Goal: Communication & Community: Answer question/provide support

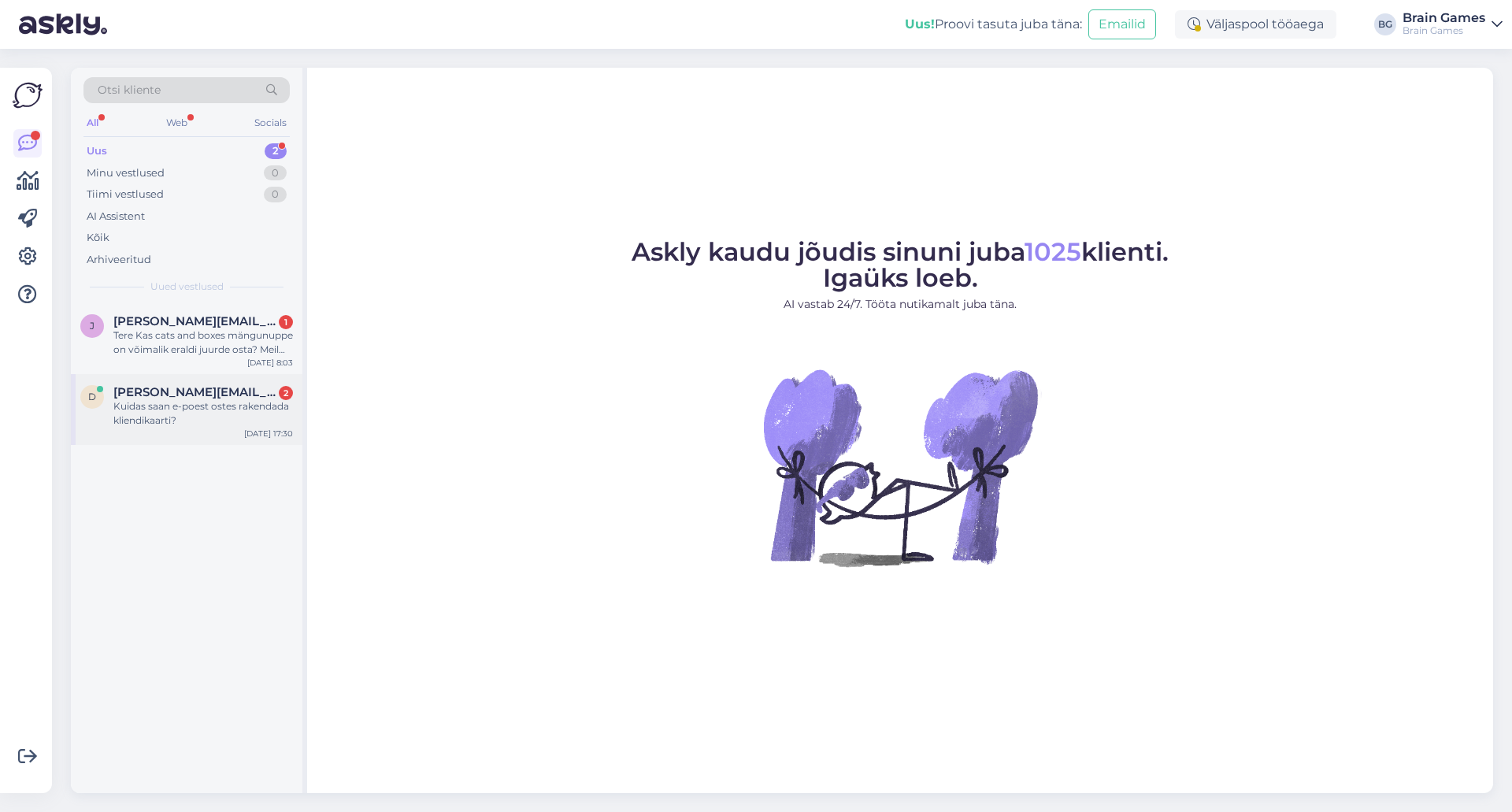
click at [175, 411] on div "Kuidas saan e-poest ostes rakendada kliendikaarti?" at bounding box center [203, 413] width 179 height 29
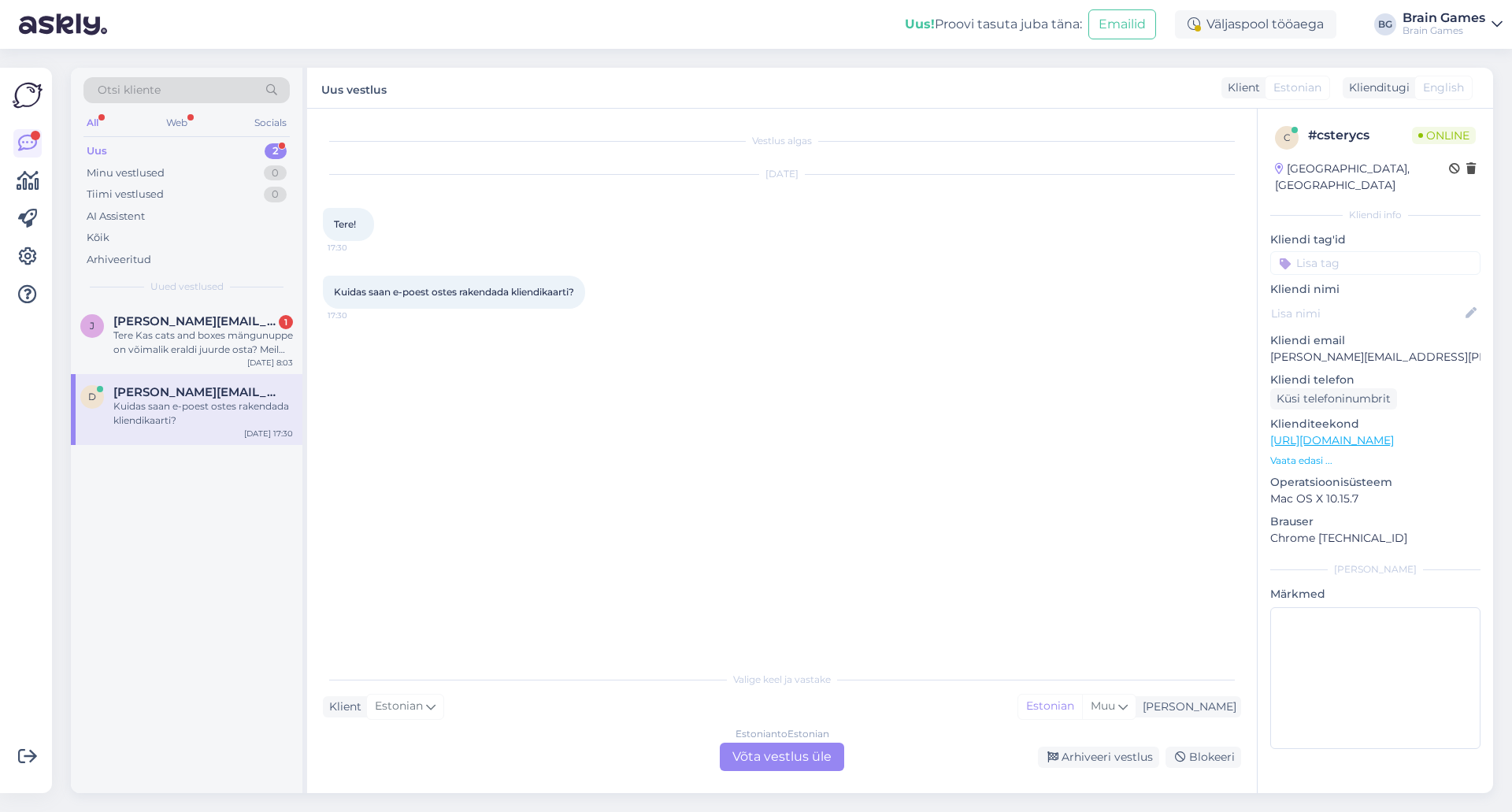
click at [749, 439] on div "Vestlus algas [DATE] Tere! 17:30 Kuidas saan e-poest ostes rakendada kliendikaa…" at bounding box center [789, 386] width 932 height 524
click at [749, 751] on div "Estonian to Estonian Võta vestlus üle" at bounding box center [782, 757] width 124 height 29
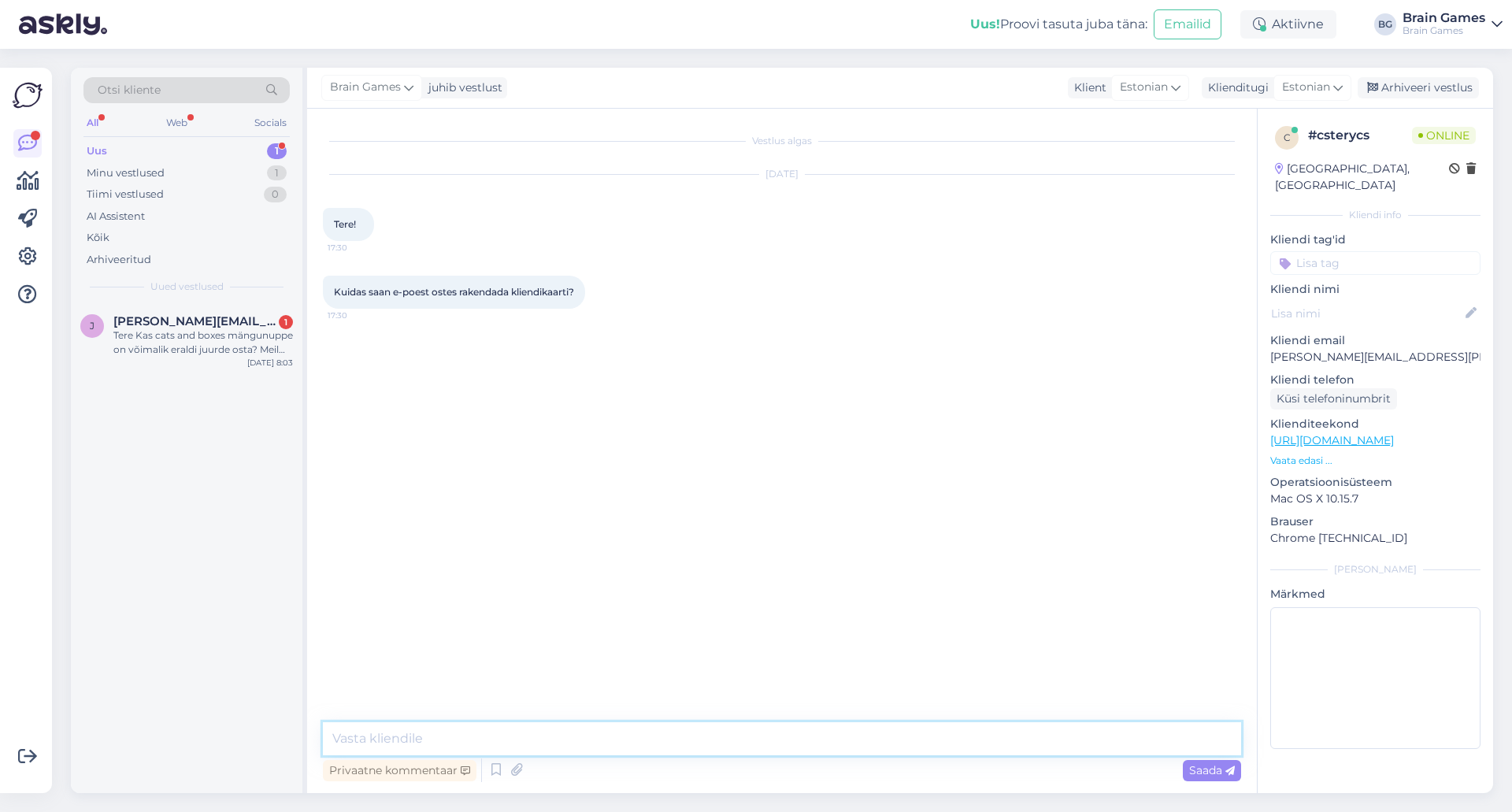
click at [749, 731] on textarea at bounding box center [782, 738] width 918 height 33
paste textarea "Selleks, et ka meie veebipoes püsiklientidele ettenähtud soodustust saada, sise…"
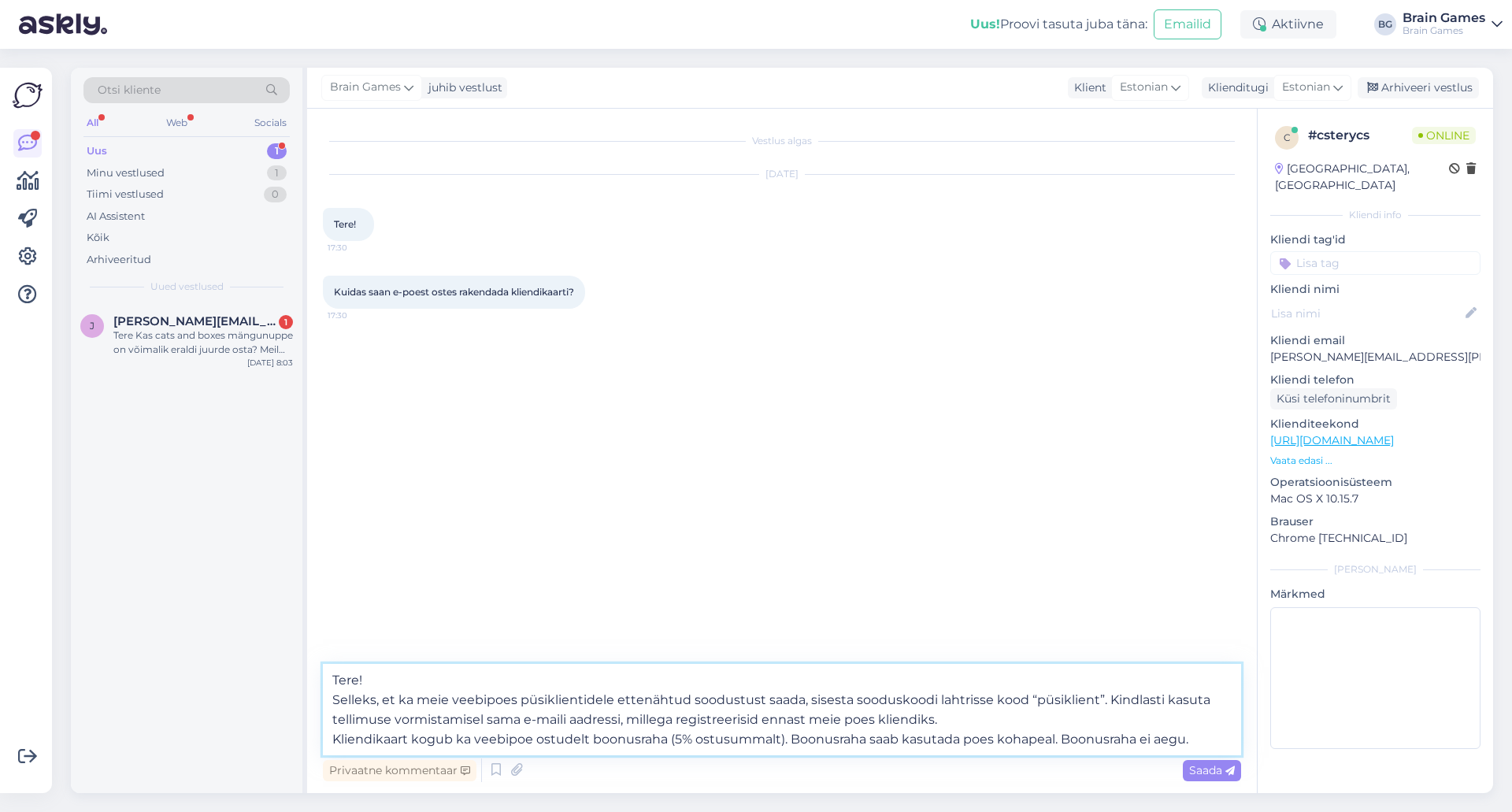
drag, startPoint x: 945, startPoint y: 720, endPoint x: 1103, endPoint y: 705, distance: 158.7
click at [749, 705] on textarea "Tere! Selleks, et ka meie veebipoes püsiklientidele ettenähtud soodustust saada…" at bounding box center [782, 709] width 918 height 91
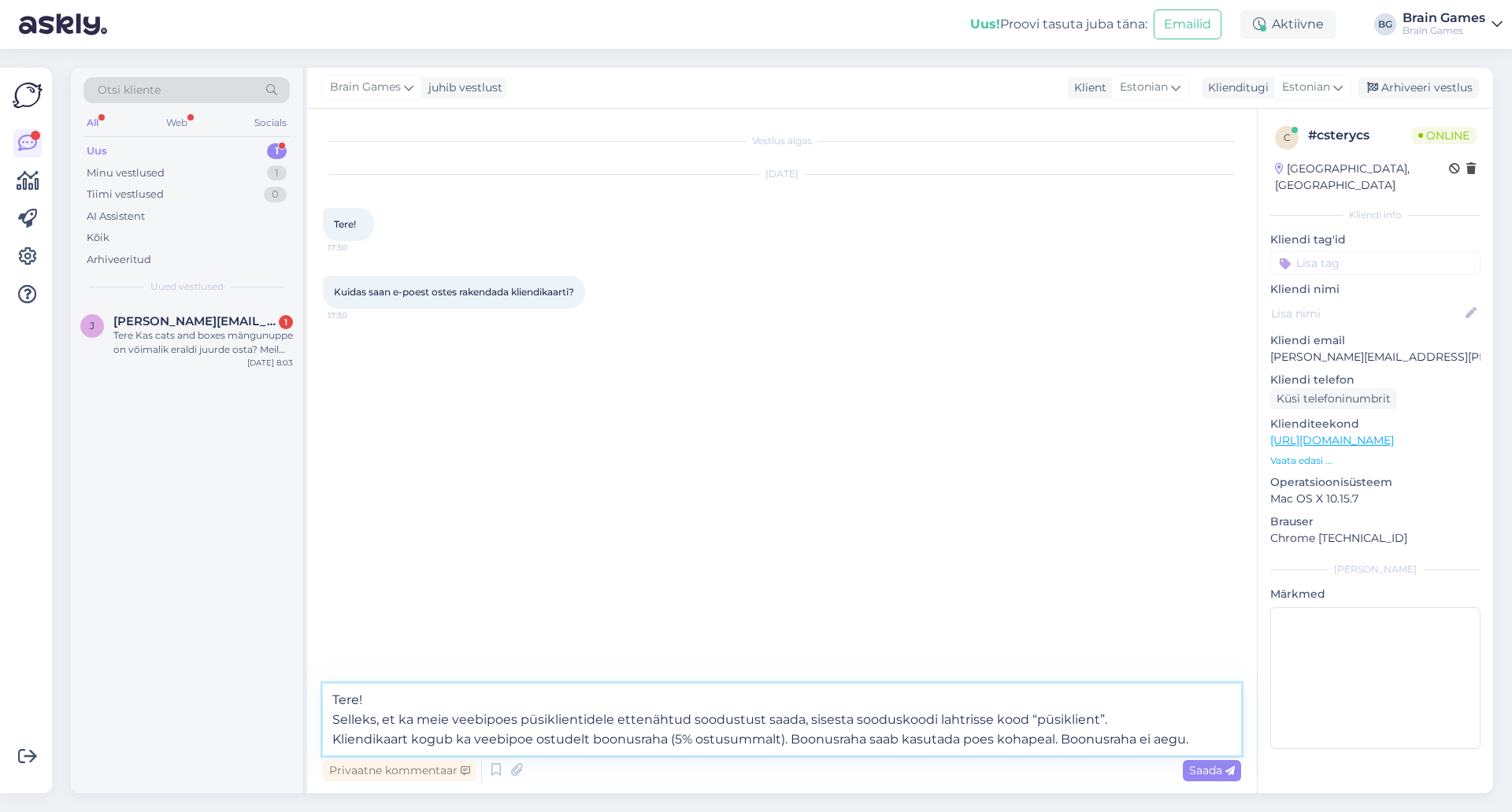
type textarea "Tere! Selleks, et ka meie veebipoes püsiklientidele ettenähtud soodustust saada…"
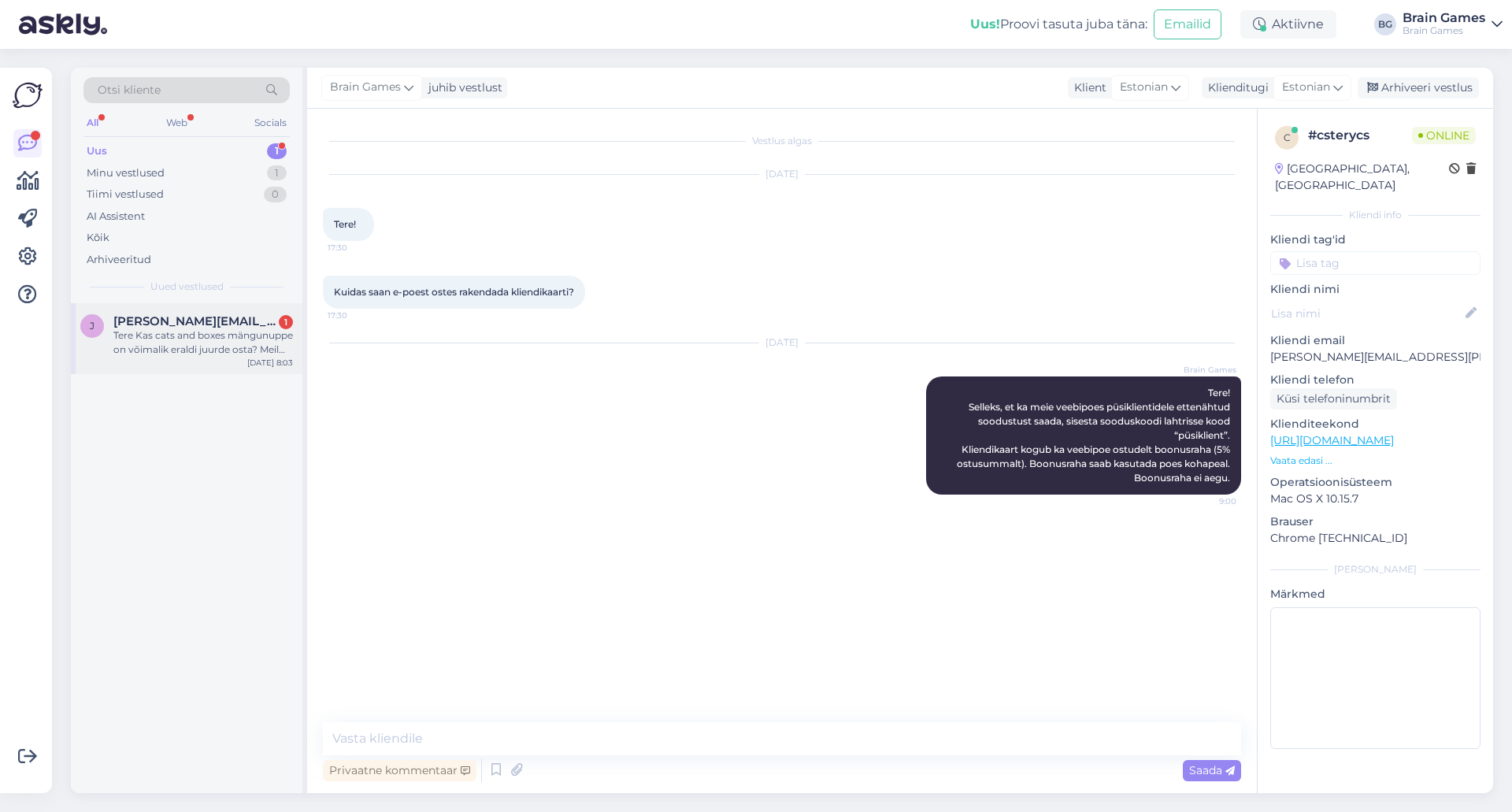
click at [166, 340] on div "Tere Kas cats and boxes mängunuppe on võimalik eraldi juurde osta? Meil on mäng…" at bounding box center [203, 343] width 179 height 29
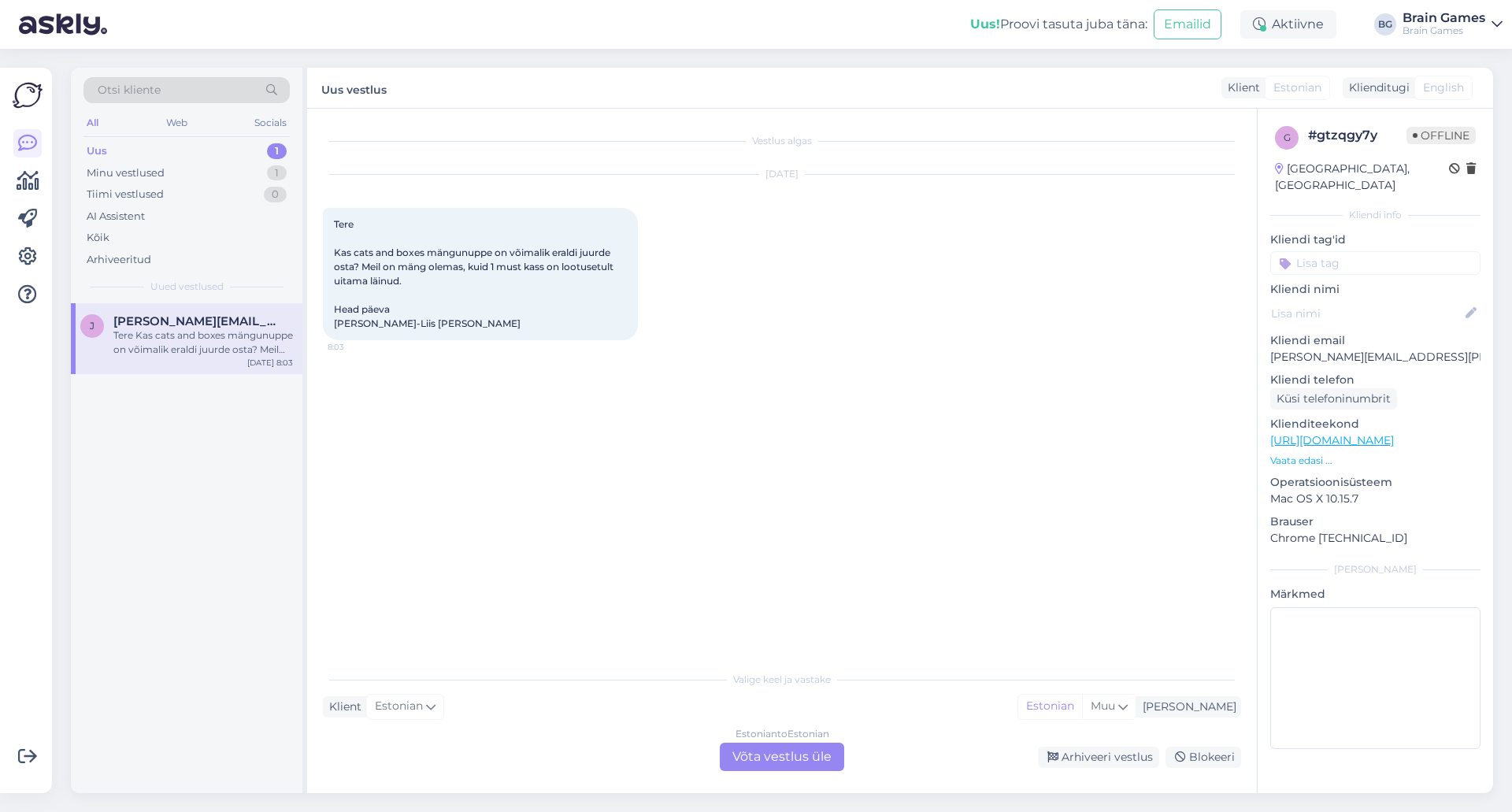
click at [593, 411] on div "Vestlus algas [DATE] Tere Kas cats and boxes mängunuppe on võimalik eraldi juur…" at bounding box center [789, 386] width 932 height 524
drag, startPoint x: 1345, startPoint y: 338, endPoint x: 1313, endPoint y: 340, distance: 32.1
click at [749, 349] on p "[PERSON_NAME][EMAIL_ADDRESS][PERSON_NAME][DOMAIN_NAME]" at bounding box center [1375, 357] width 210 height 17
copy p "[PERSON_NAME]"
click at [749, 352] on div "g # gtzqgy7y Offline [GEOGRAPHIC_DATA], [GEOGRAPHIC_DATA] Kliendi info Kliendi …" at bounding box center [1375, 440] width 236 height 663
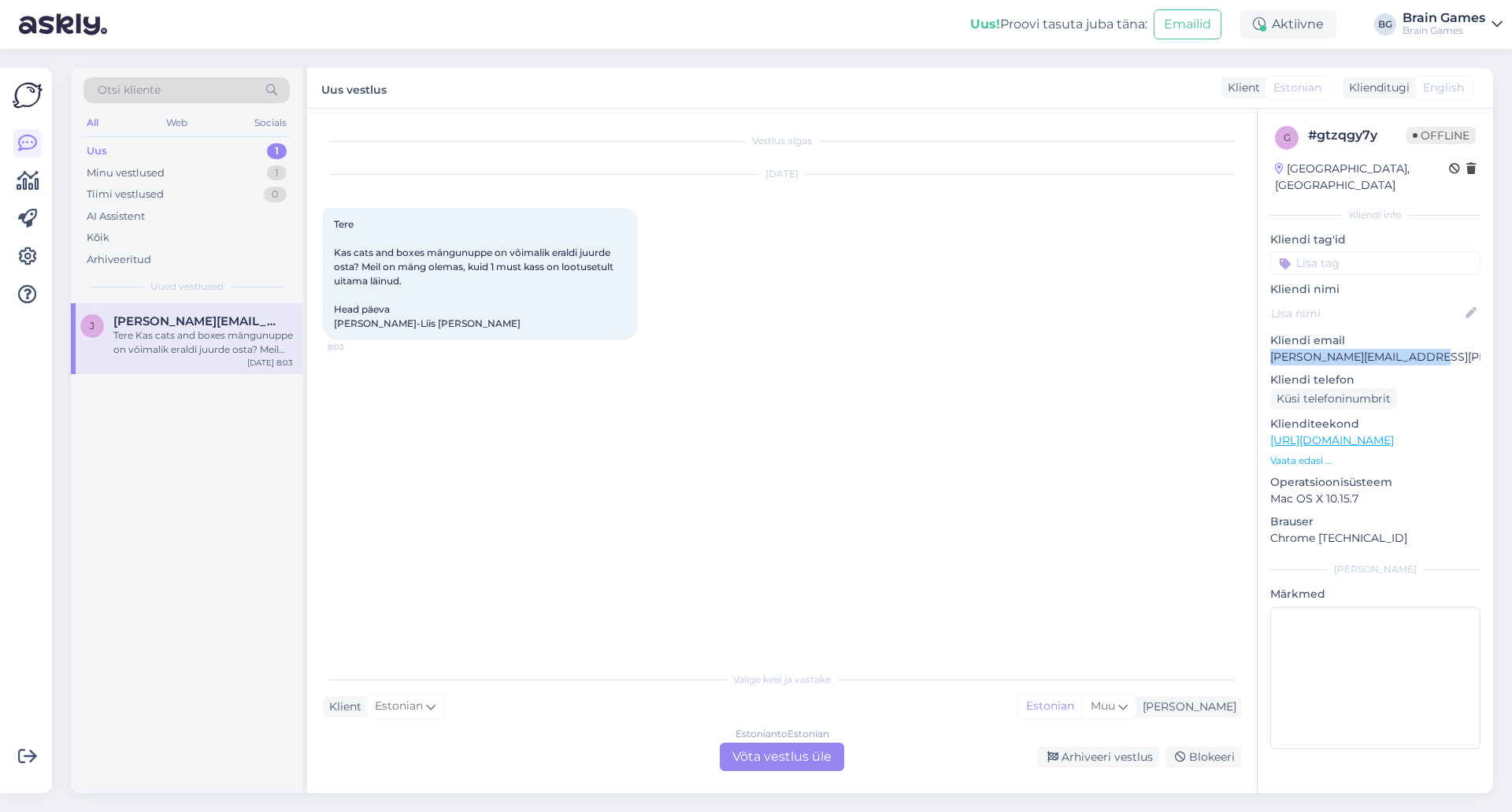
drag, startPoint x: 1416, startPoint y: 340, endPoint x: 1261, endPoint y: 351, distance: 155.4
click at [749, 351] on div "g # gtzqgy7y Offline [GEOGRAPHIC_DATA], [GEOGRAPHIC_DATA] Kliendi info Kliendi …" at bounding box center [1375, 440] width 236 height 663
copy p "[PERSON_NAME][EMAIL_ADDRESS][PERSON_NAME][DOMAIN_NAME]"
